Goal: Ask a question

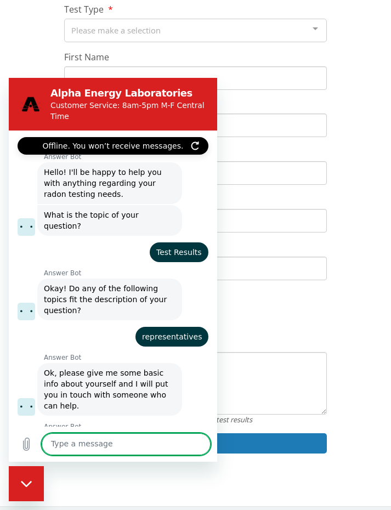
scroll to position [587, 0]
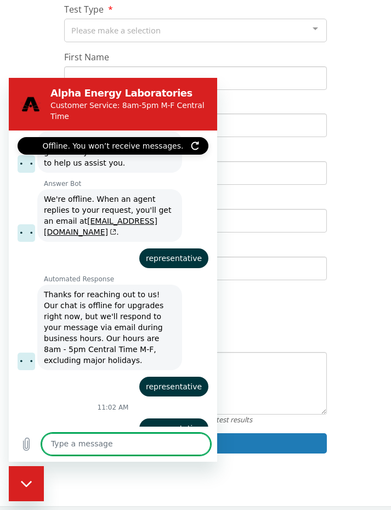
click at [69, 439] on textarea at bounding box center [126, 444] width 169 height 22
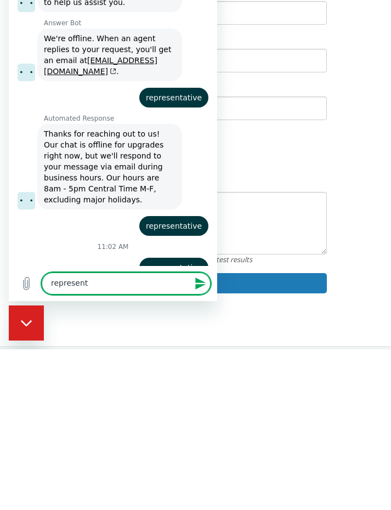
type textarea "represent"
click at [376, 258] on div "Serial Help Form If you do not have your Test Kit Serial or need help locating …" at bounding box center [195, 200] width 375 height 532
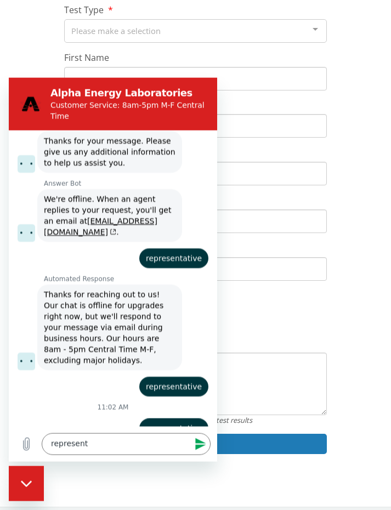
click at [24, 473] on div "Close messaging window" at bounding box center [26, 483] width 33 height 33
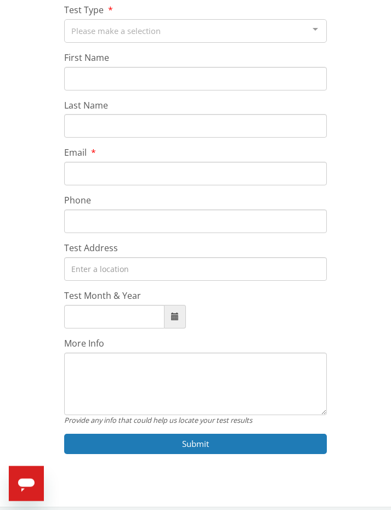
scroll to position [162, 0]
click at [29, 474] on icon "Open messaging window" at bounding box center [26, 484] width 20 height 20
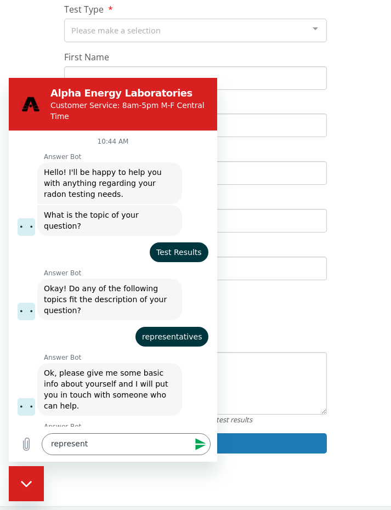
scroll to position [0, 0]
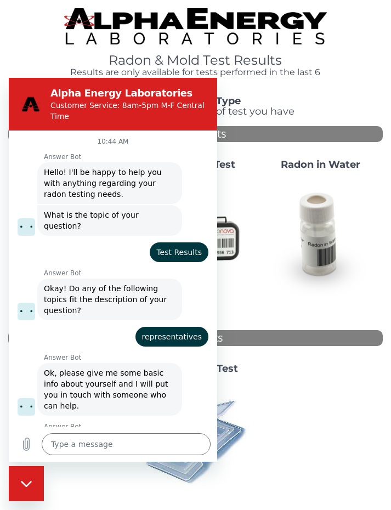
scroll to position [587, 0]
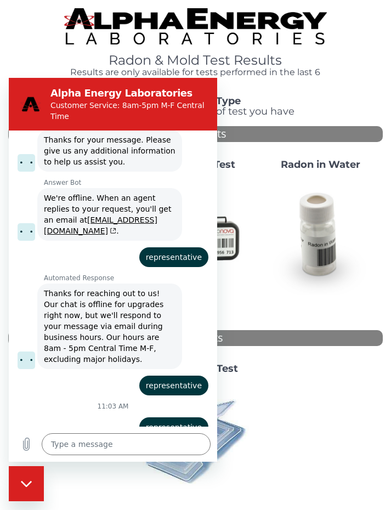
click at [63, 445] on textarea at bounding box center [126, 444] width 169 height 22
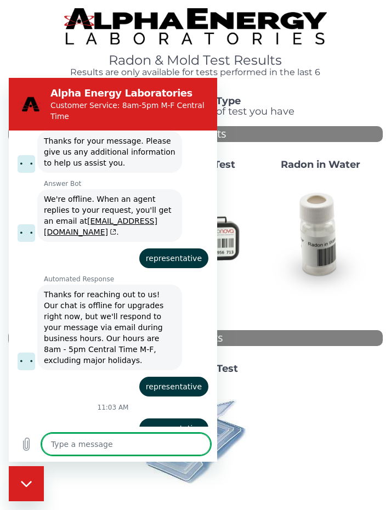
scroll to position [81, 0]
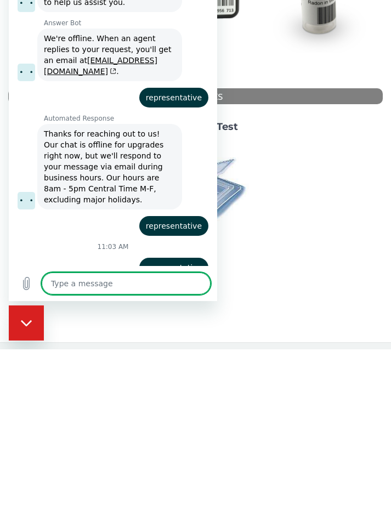
type textarea "i"
type textarea "x"
type textarea "is"
type textarea "x"
type textarea "is"
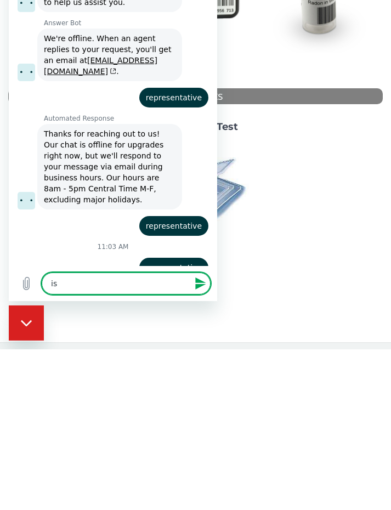
type textarea "x"
type textarea "is a"
type textarea "x"
type textarea "is an"
type textarea "x"
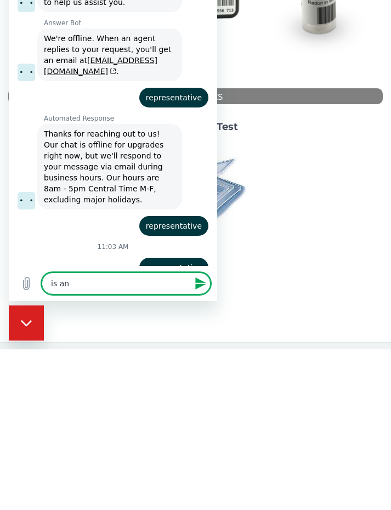
type textarea "is any"
type textarea "x"
type textarea "is anyone"
type textarea "x"
type textarea "is anyone"
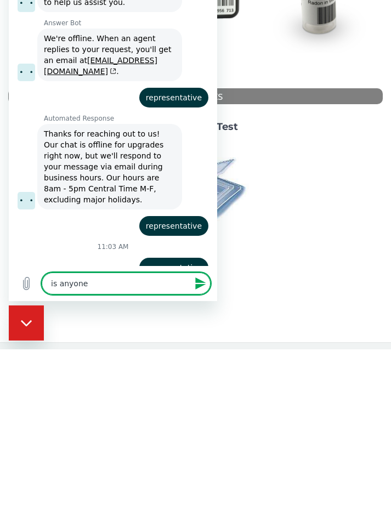
type textarea "x"
type textarea "is anyone t"
type textarea "x"
type textarea "is anyone th"
type textarea "x"
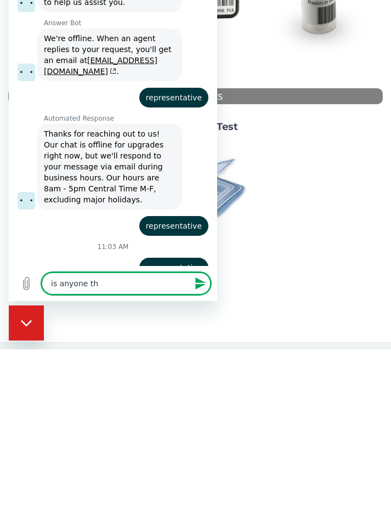
type textarea "is anyone the"
type textarea "x"
type textarea "is anyone ther"
type textarea "x"
type textarea "is anyone there"
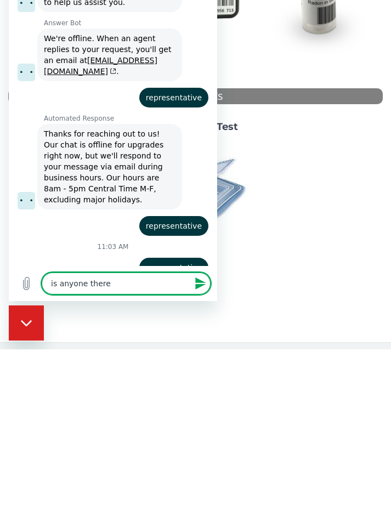
type textarea "x"
type textarea "is anyone there"
click at [197, 288] on icon "Send message" at bounding box center [200, 283] width 10 height 12
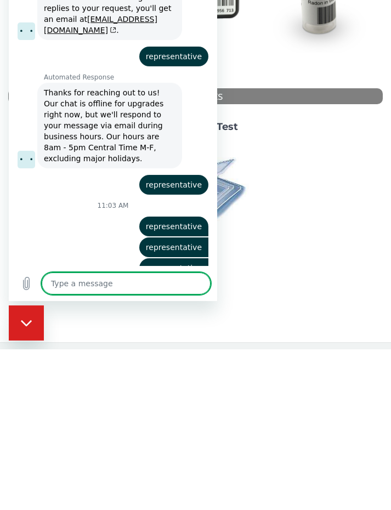
scroll to position [629, 0]
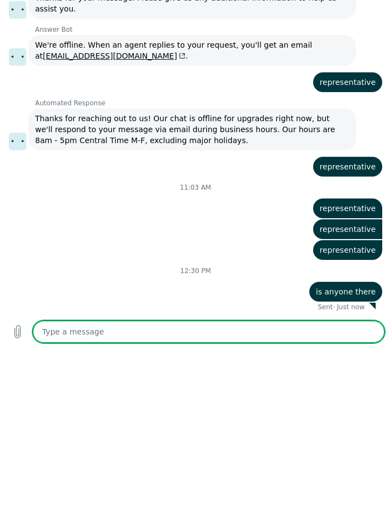
type textarea "x"
